Goal: Task Accomplishment & Management: Manage account settings

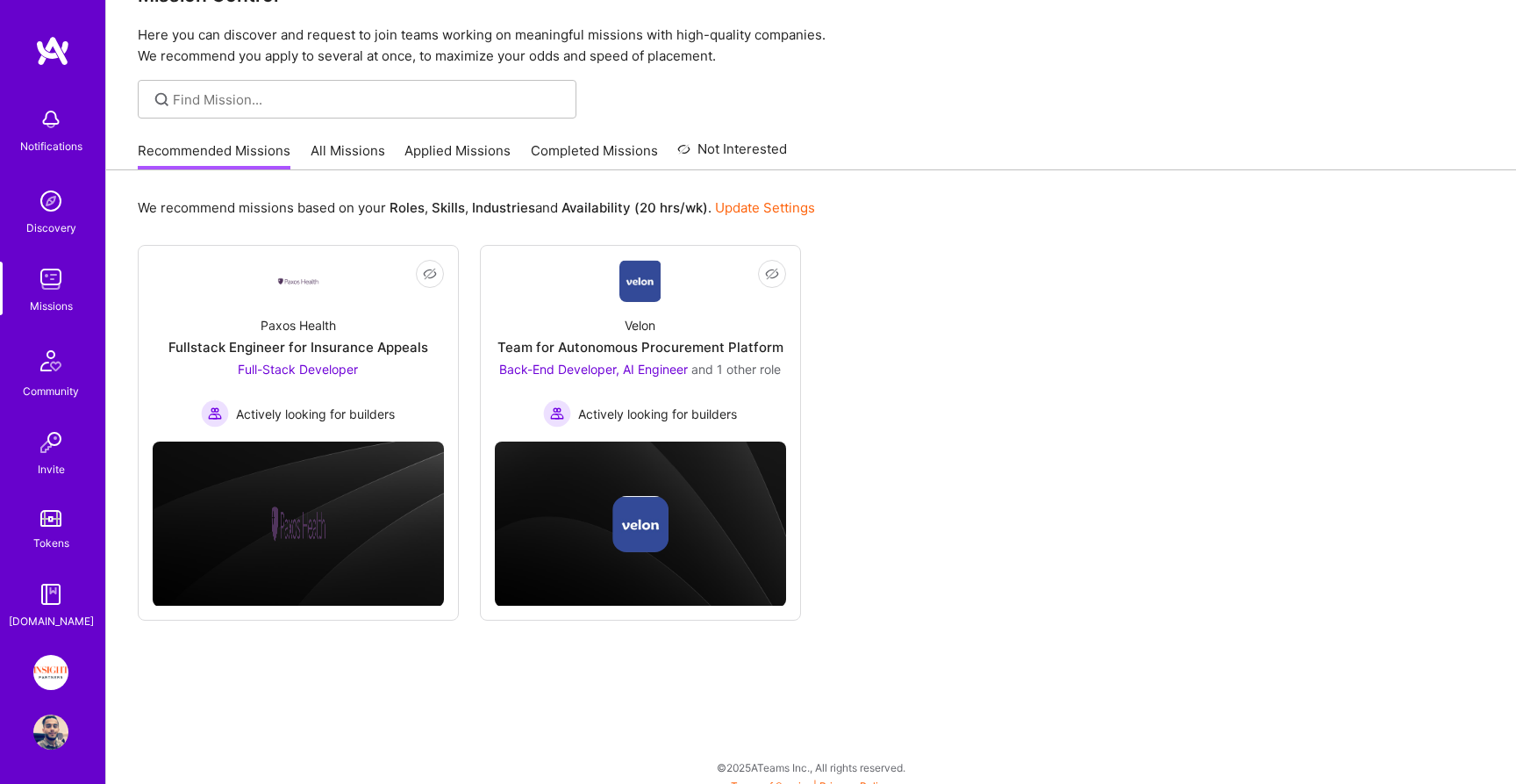
click at [49, 522] on img at bounding box center [51, 518] width 21 height 17
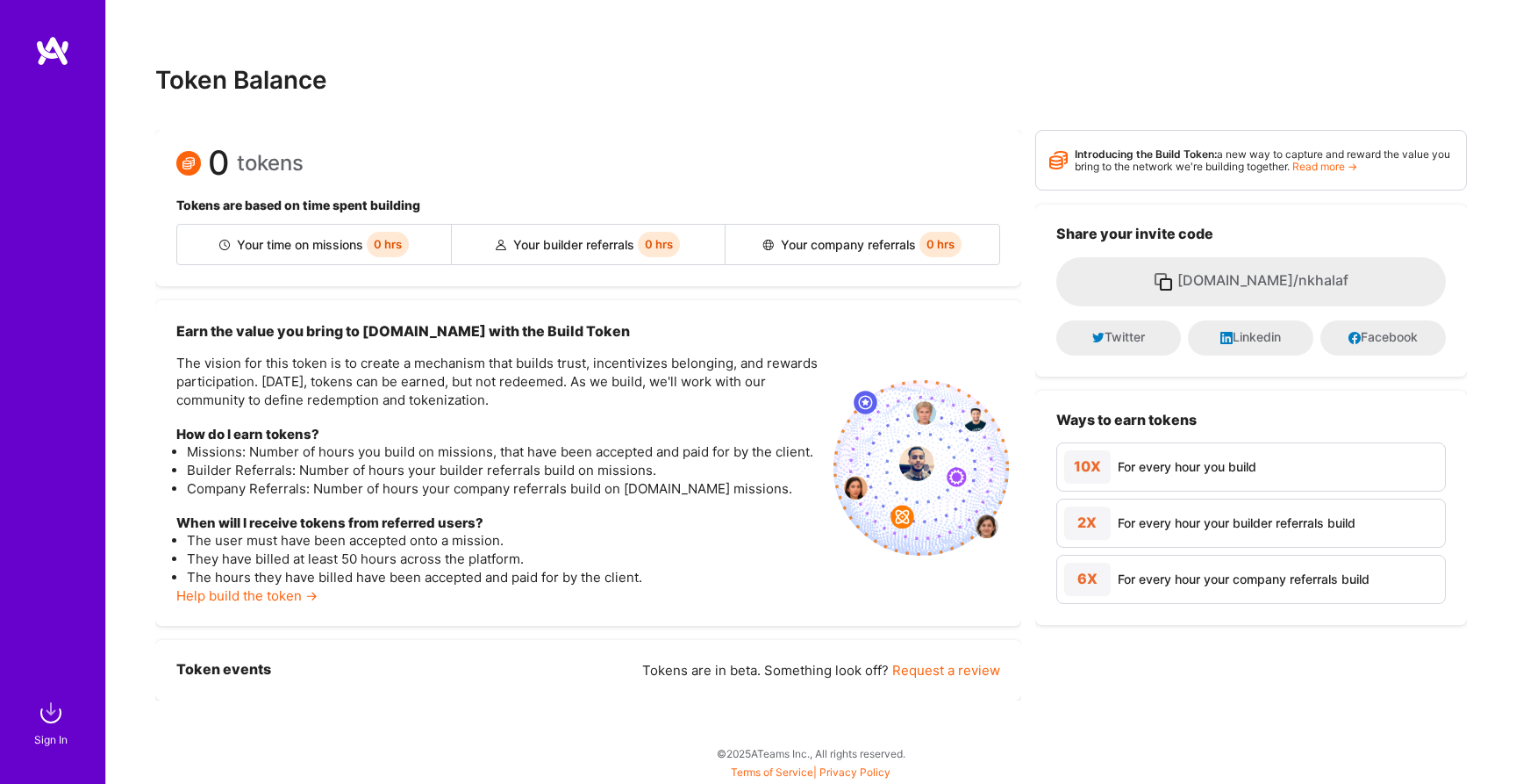
click at [56, 704] on img at bounding box center [50, 712] width 35 height 35
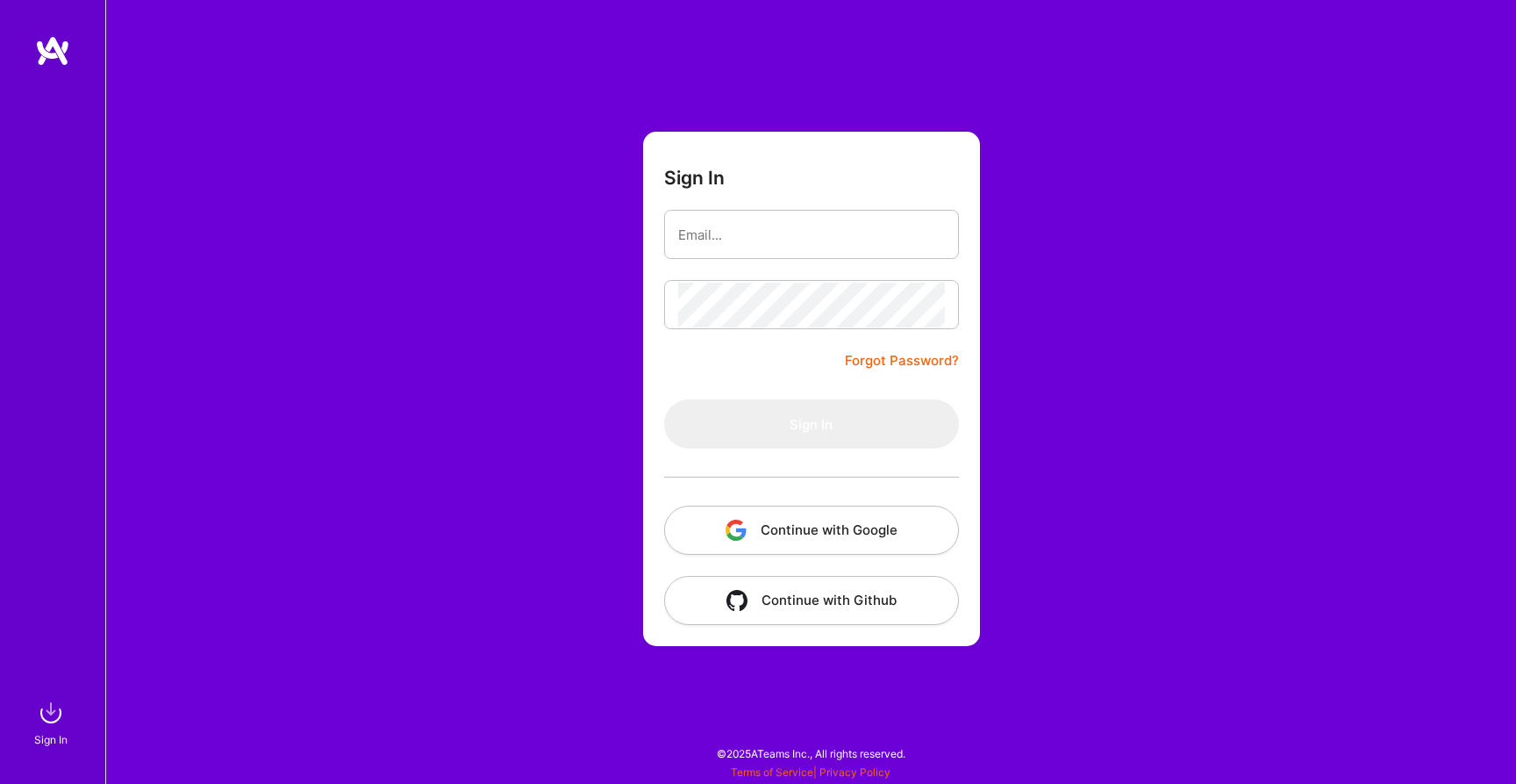
click at [725, 530] on img "button" at bounding box center [736, 530] width 21 height 21
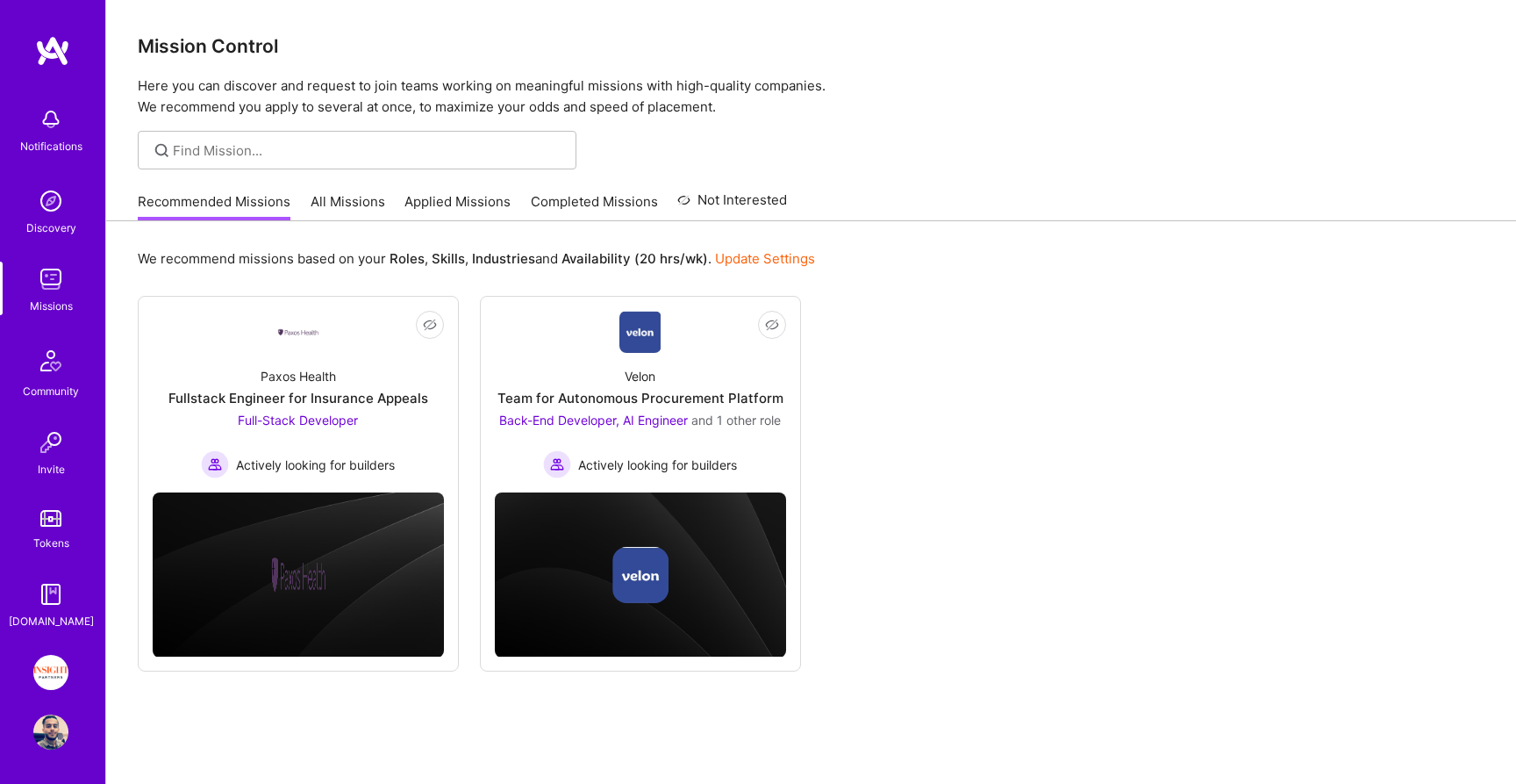
click at [54, 539] on div "Tokens" at bounding box center [51, 542] width 36 height 18
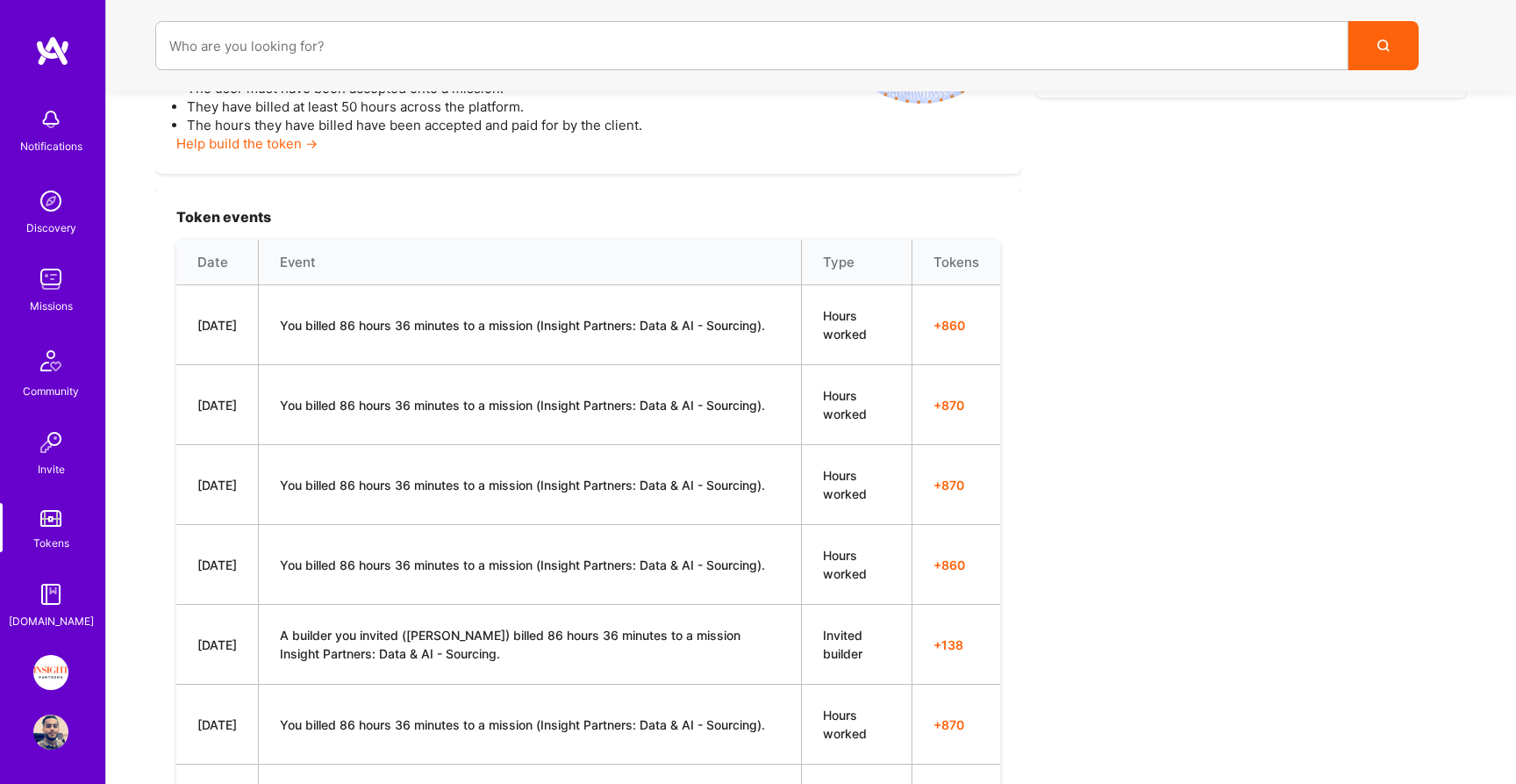
scroll to position [479, 0]
